Goal: Information Seeking & Learning: Check status

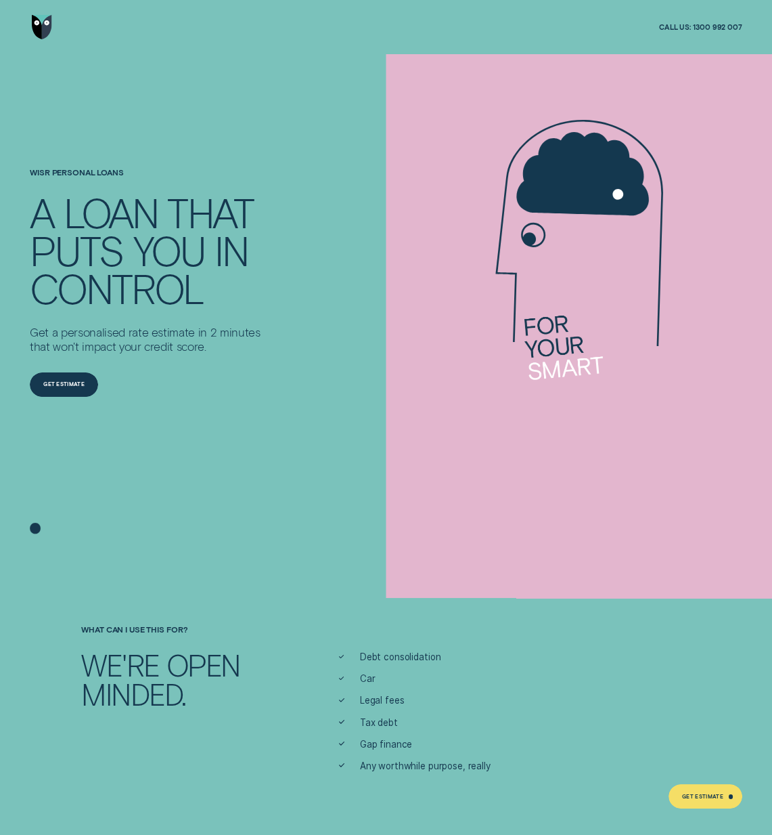
drag, startPoint x: 254, startPoint y: 550, endPoint x: 261, endPoint y: 544, distance: 9.6
click at [254, 550] on div at bounding box center [386, 417] width 772 height 835
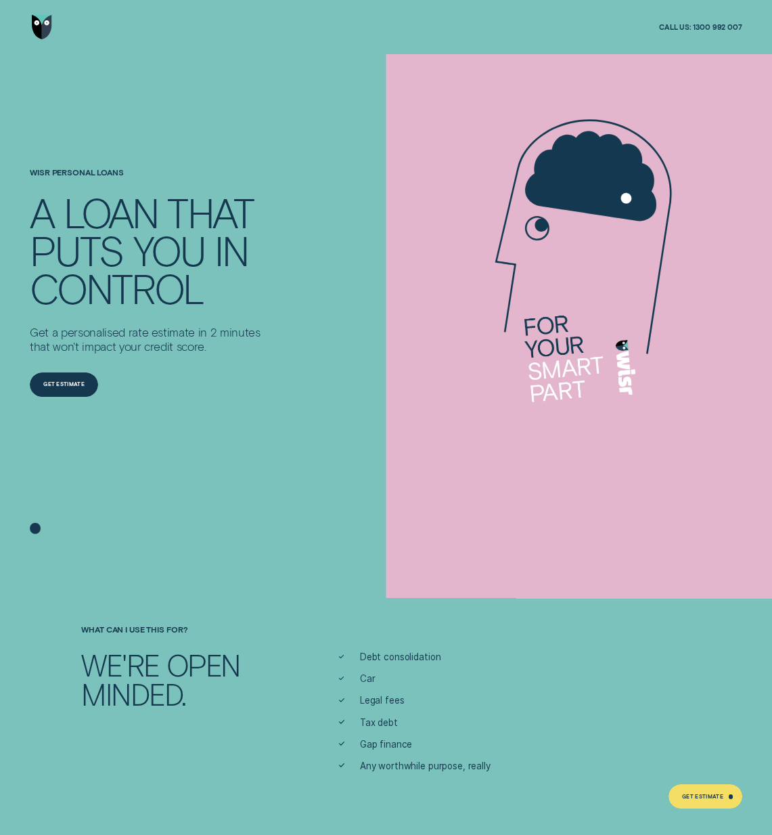
click at [39, 31] on img "Go to home page" at bounding box center [42, 27] width 20 height 24
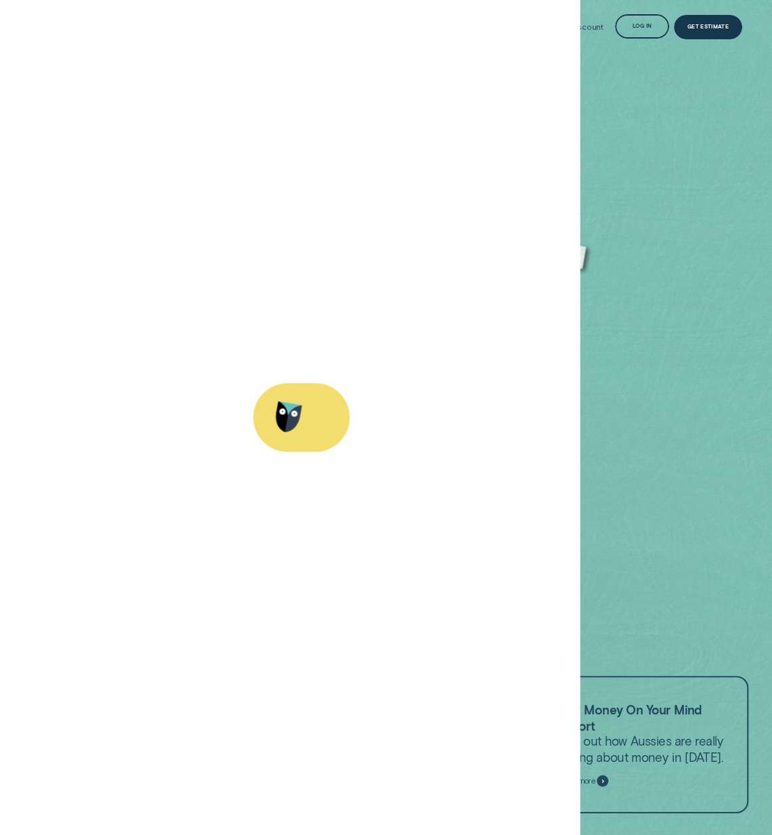
click at [638, 32] on div "Log in" at bounding box center [642, 26] width 54 height 24
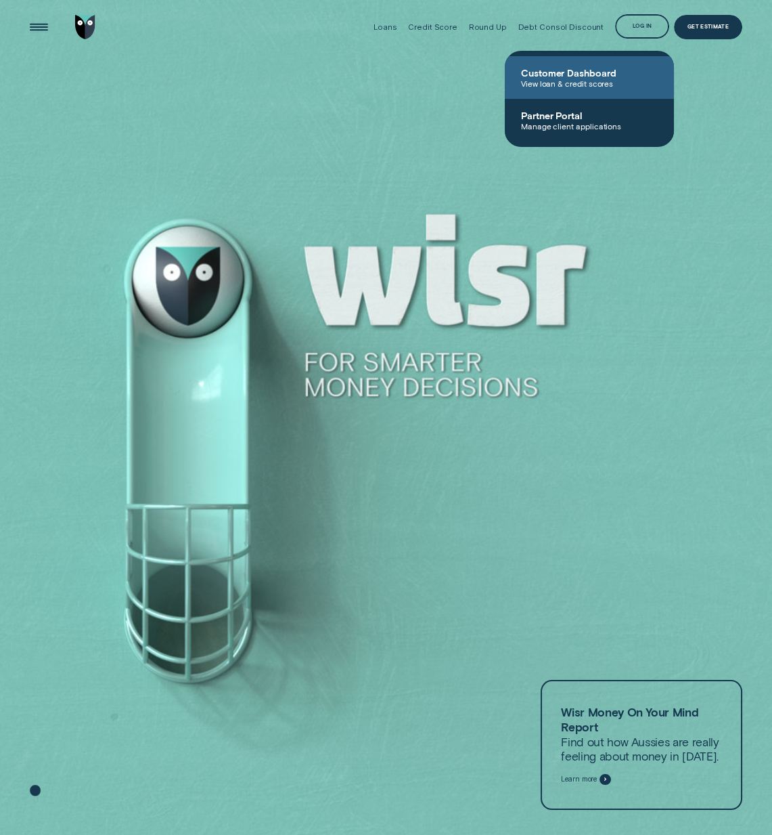
click at [627, 80] on span "View loan & credit scores" at bounding box center [589, 83] width 137 height 9
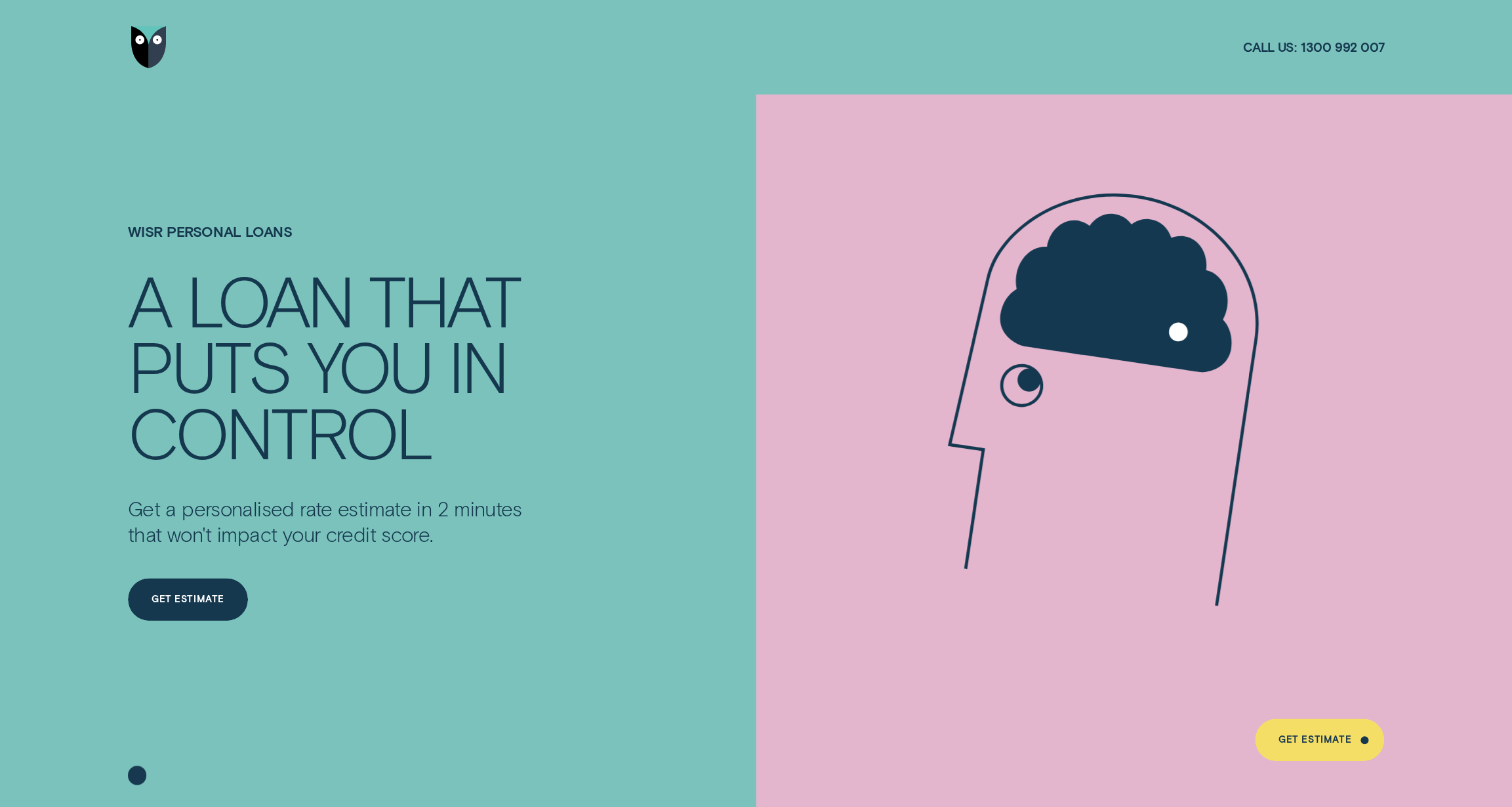
click at [154, 51] on img "Go to home page" at bounding box center [148, 47] width 36 height 43
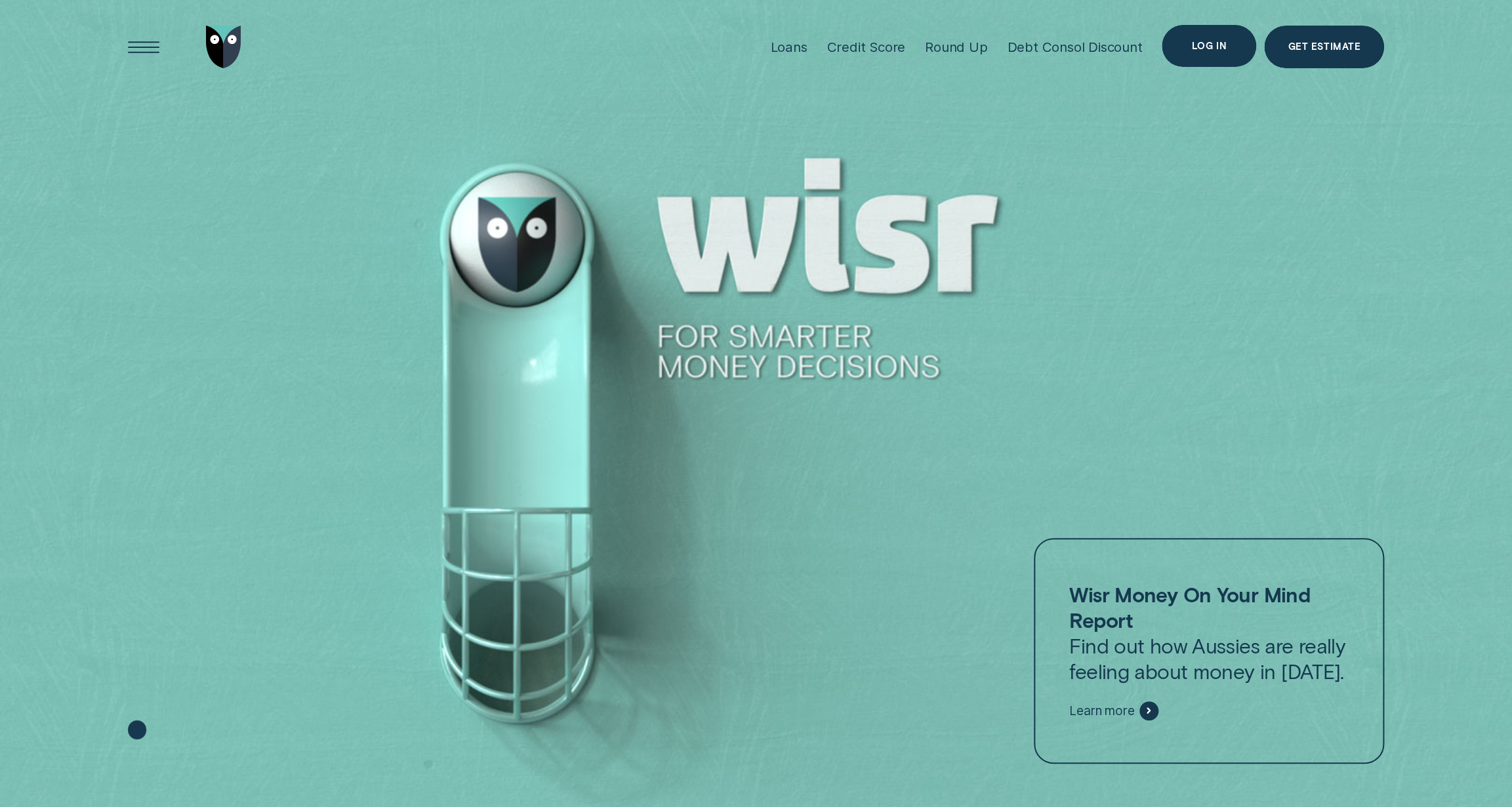
click at [1218, 57] on div "Log in" at bounding box center [1209, 47] width 94 height 43
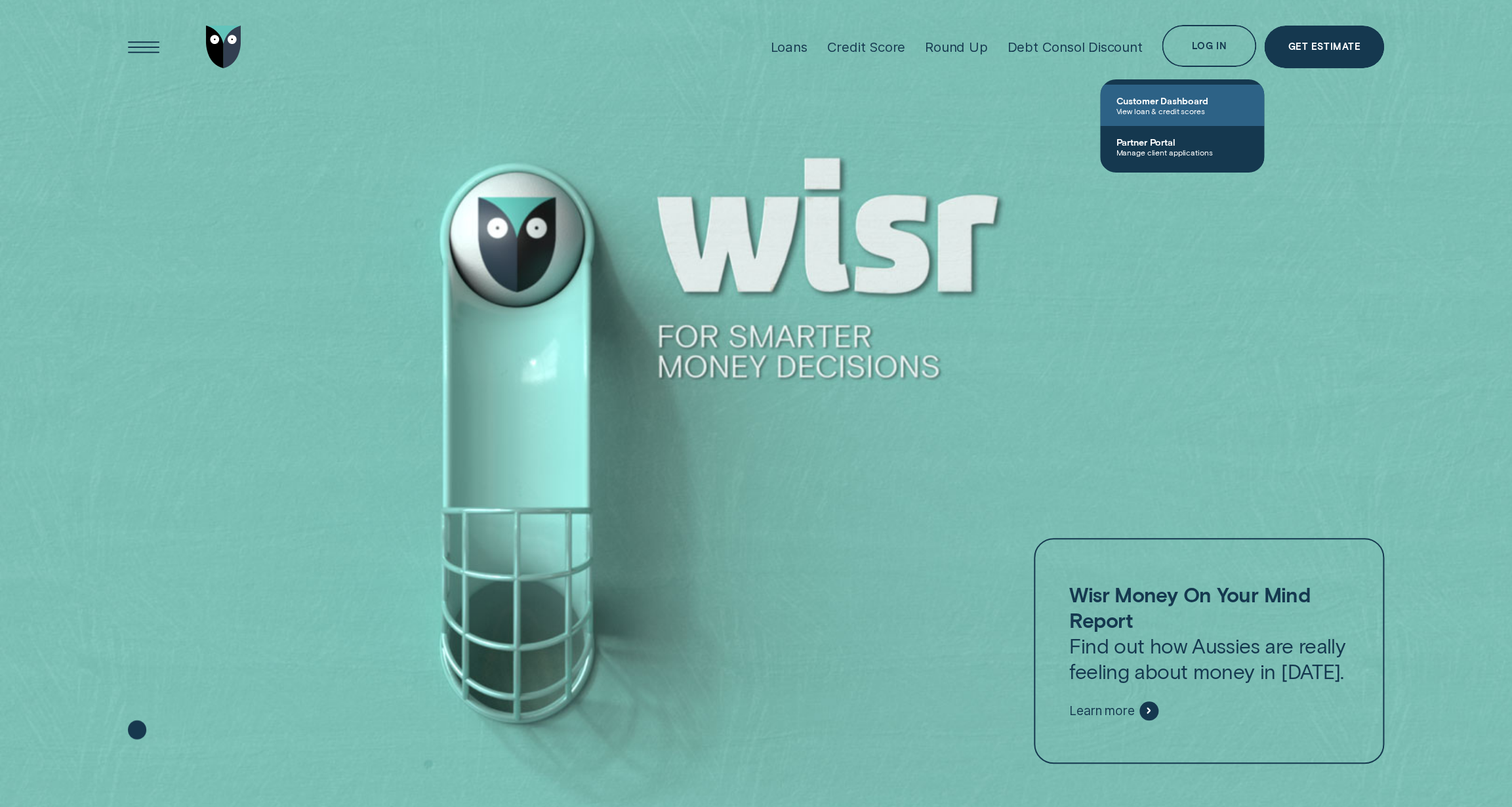
click at [1162, 110] on span "View loan & credit scores" at bounding box center [1182, 110] width 133 height 9
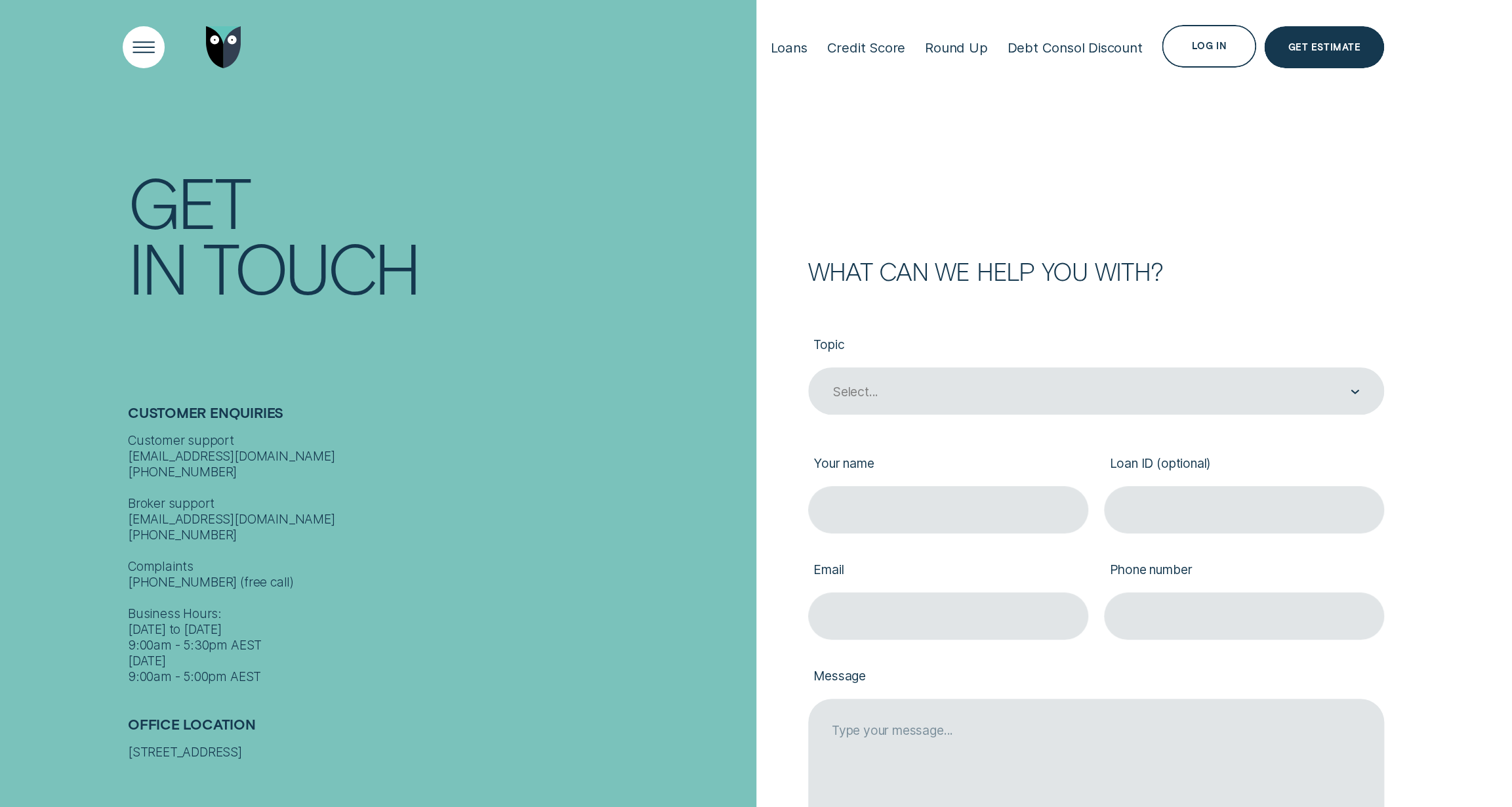
click at [151, 49] on div "Open Menu" at bounding box center [143, 47] width 60 height 60
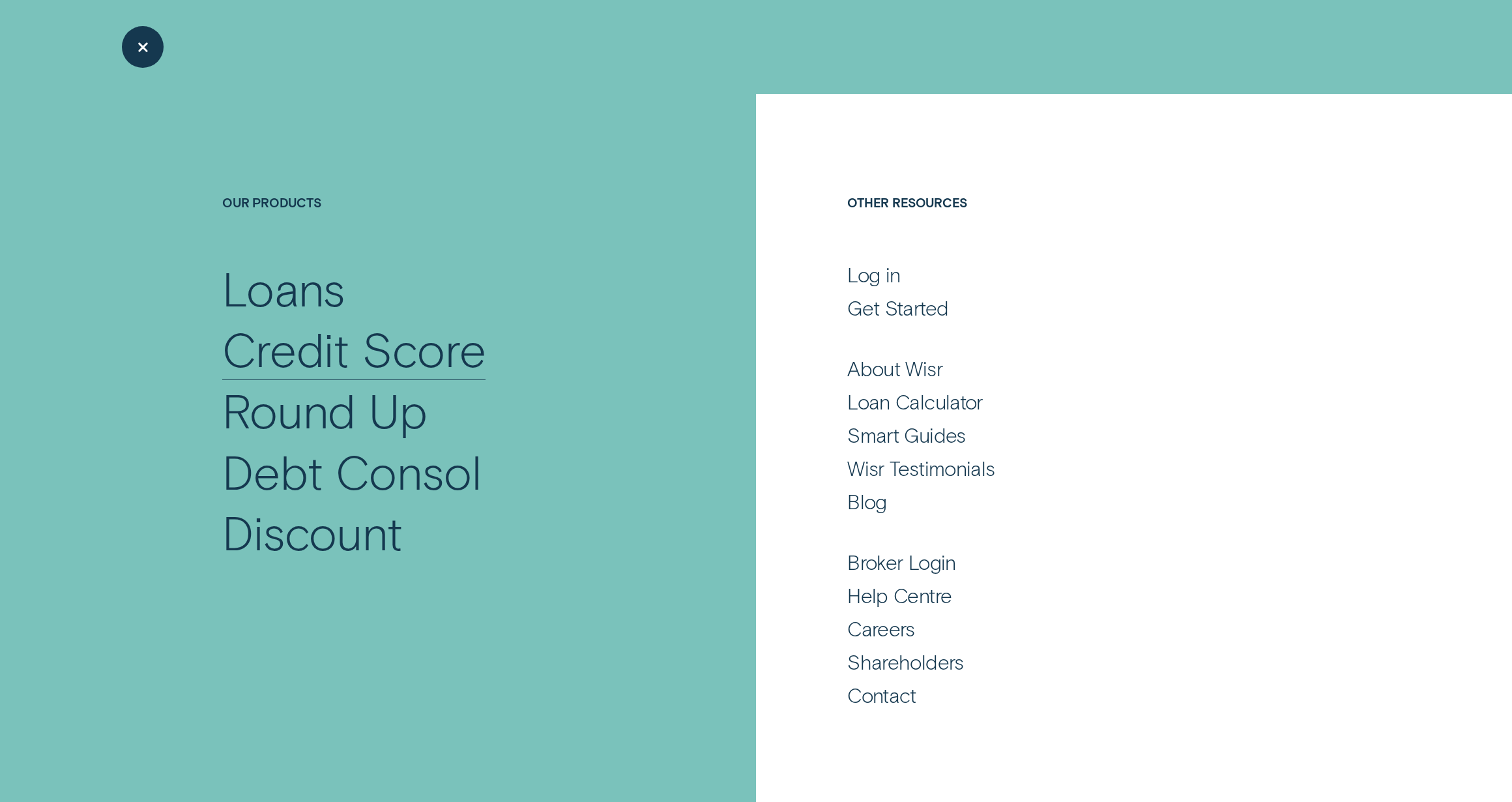
click at [393, 362] on div "Credit Score" at bounding box center [354, 349] width 264 height 62
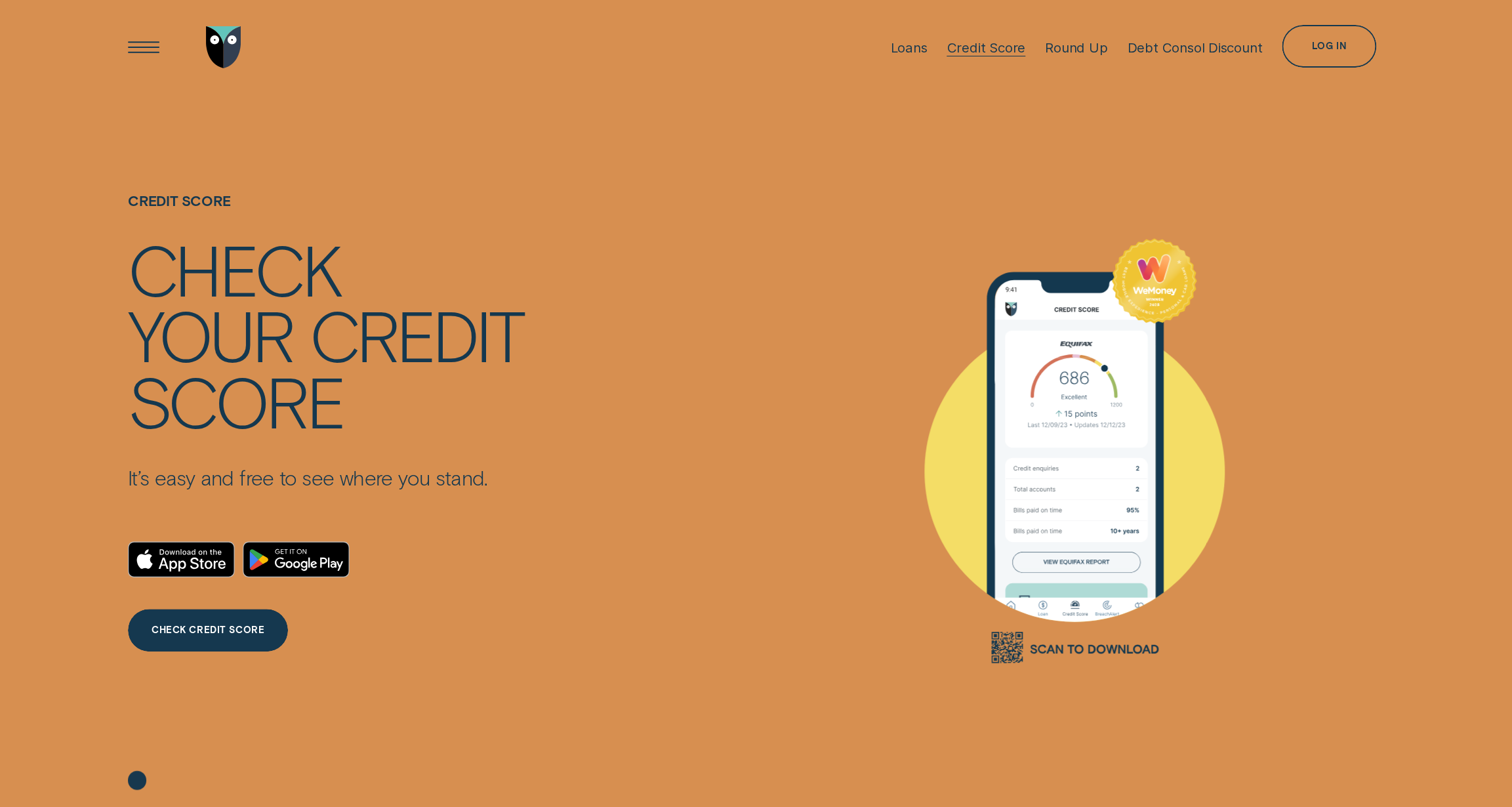
click at [964, 47] on div "Credit Score" at bounding box center [986, 47] width 79 height 16
click at [1000, 50] on div "Credit Score" at bounding box center [986, 47] width 79 height 16
click at [1347, 47] on div "Log in" at bounding box center [1329, 47] width 94 height 43
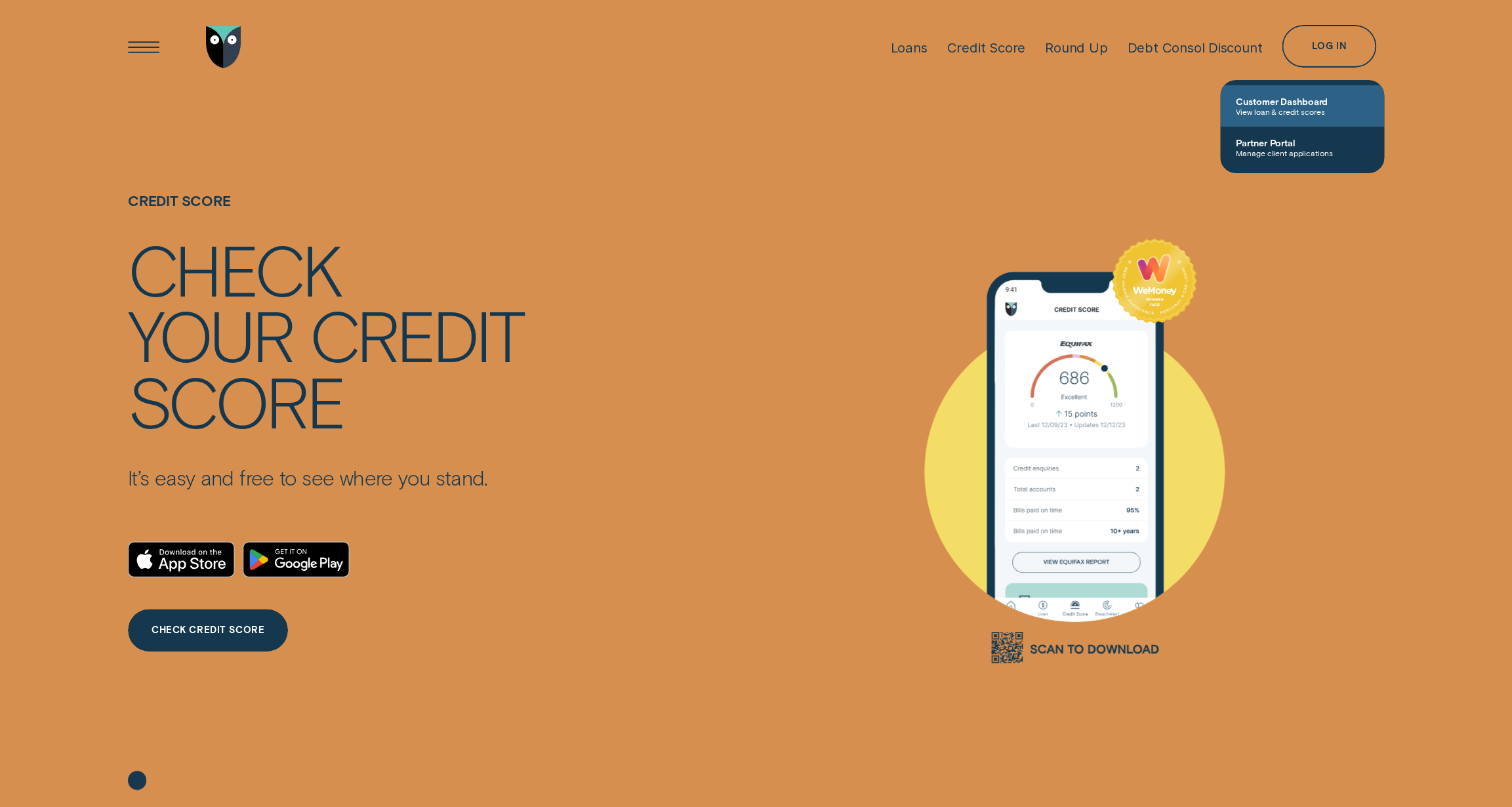
click at [1288, 103] on span "Customer Dashboard" at bounding box center [1302, 102] width 133 height 12
